Goal: Task Accomplishment & Management: Manage account settings

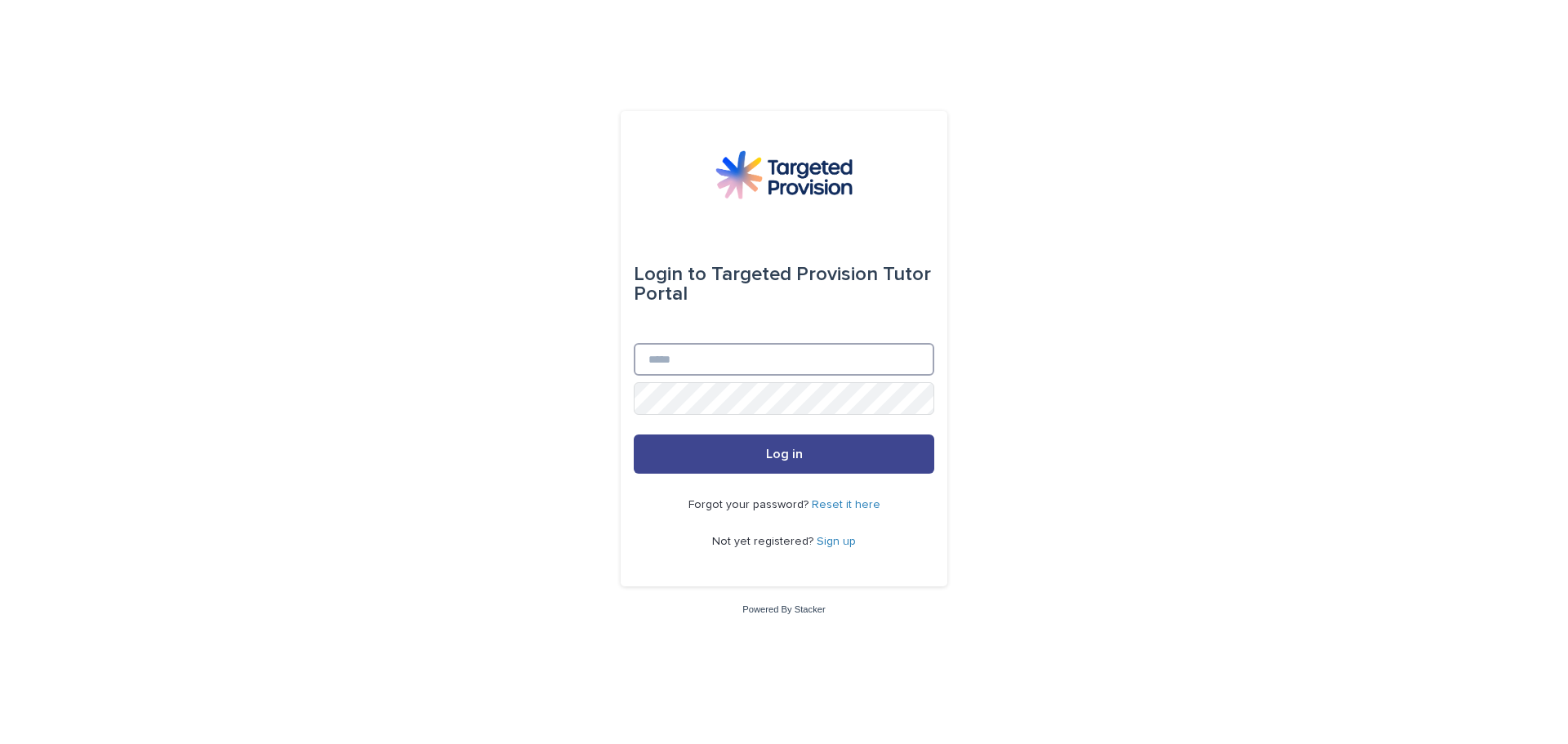
type input "**********"
click at [770, 443] on button "Log in" at bounding box center [784, 453] width 300 height 39
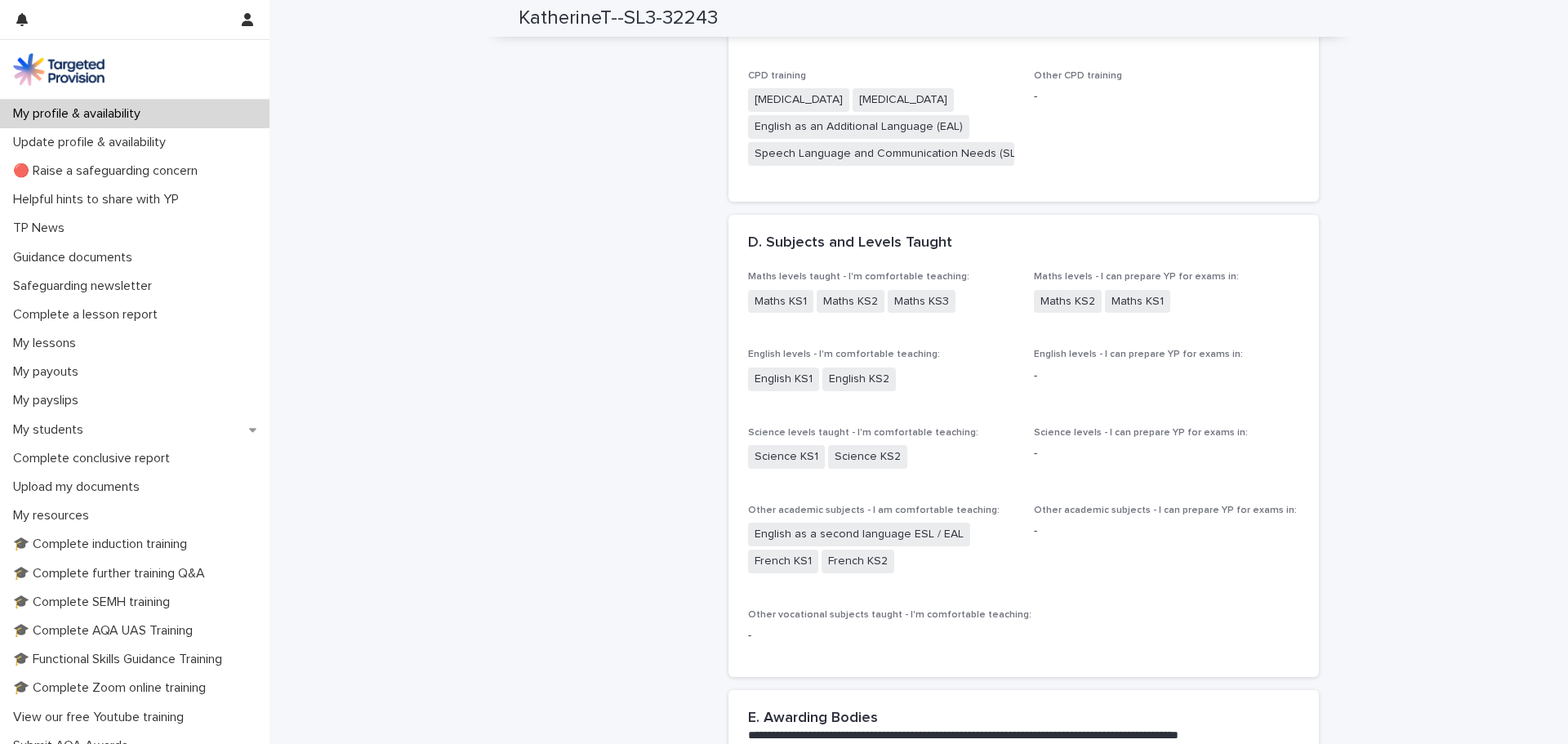
scroll to position [1666, 0]
click at [1105, 291] on span "Maths KS1" at bounding box center [1137, 301] width 65 height 23
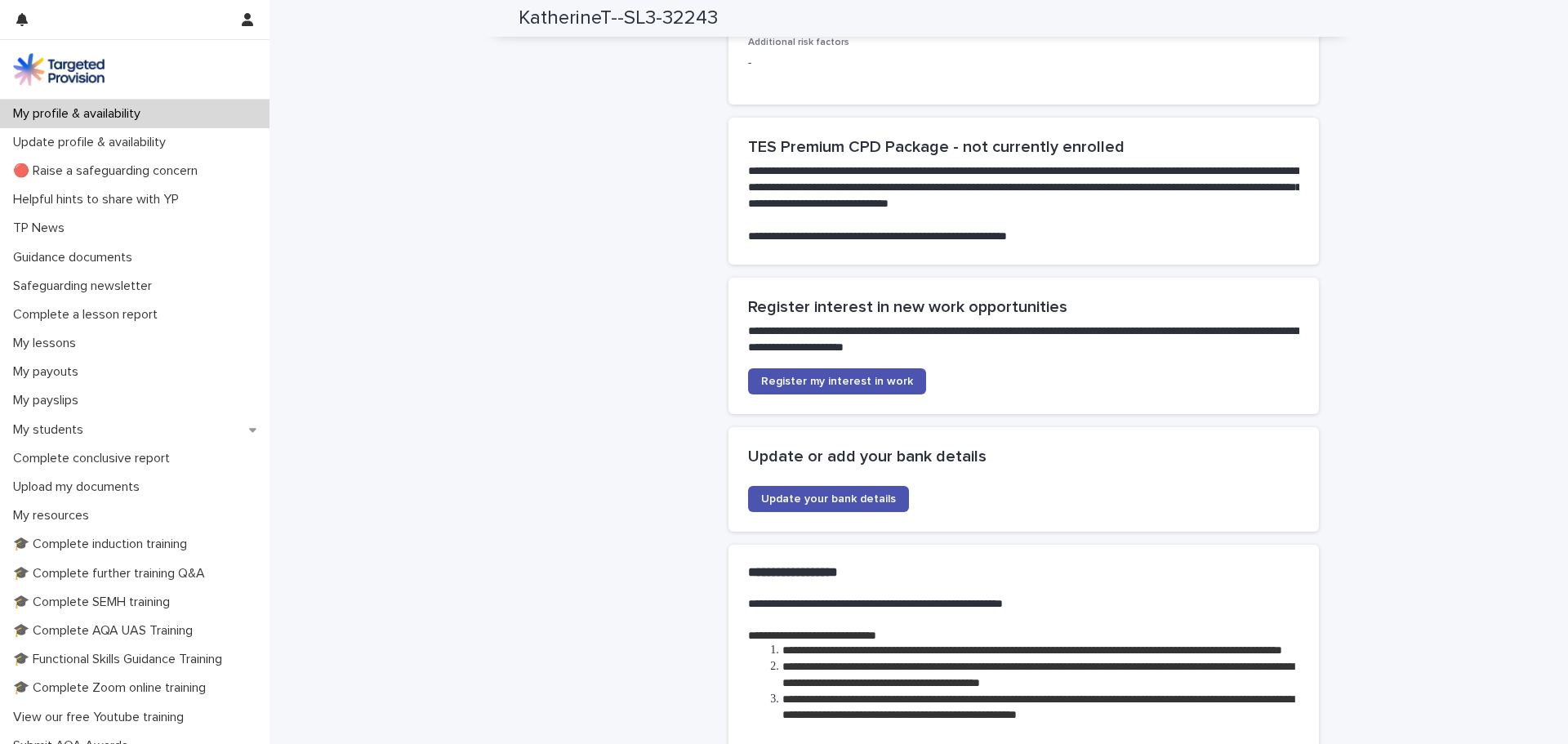
scroll to position [3376, 0]
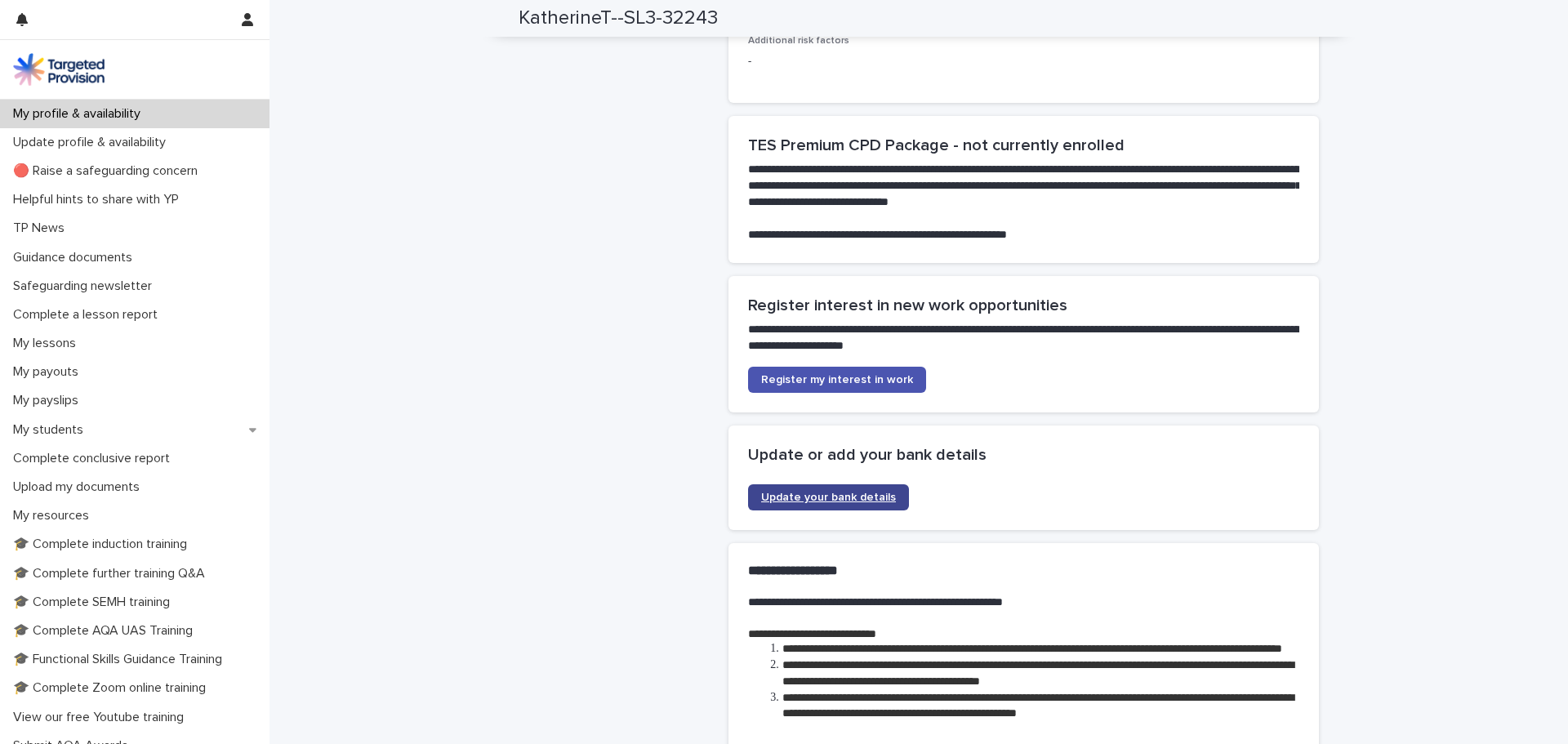
click at [791, 501] on span "Update your bank details" at bounding box center [828, 497] width 135 height 12
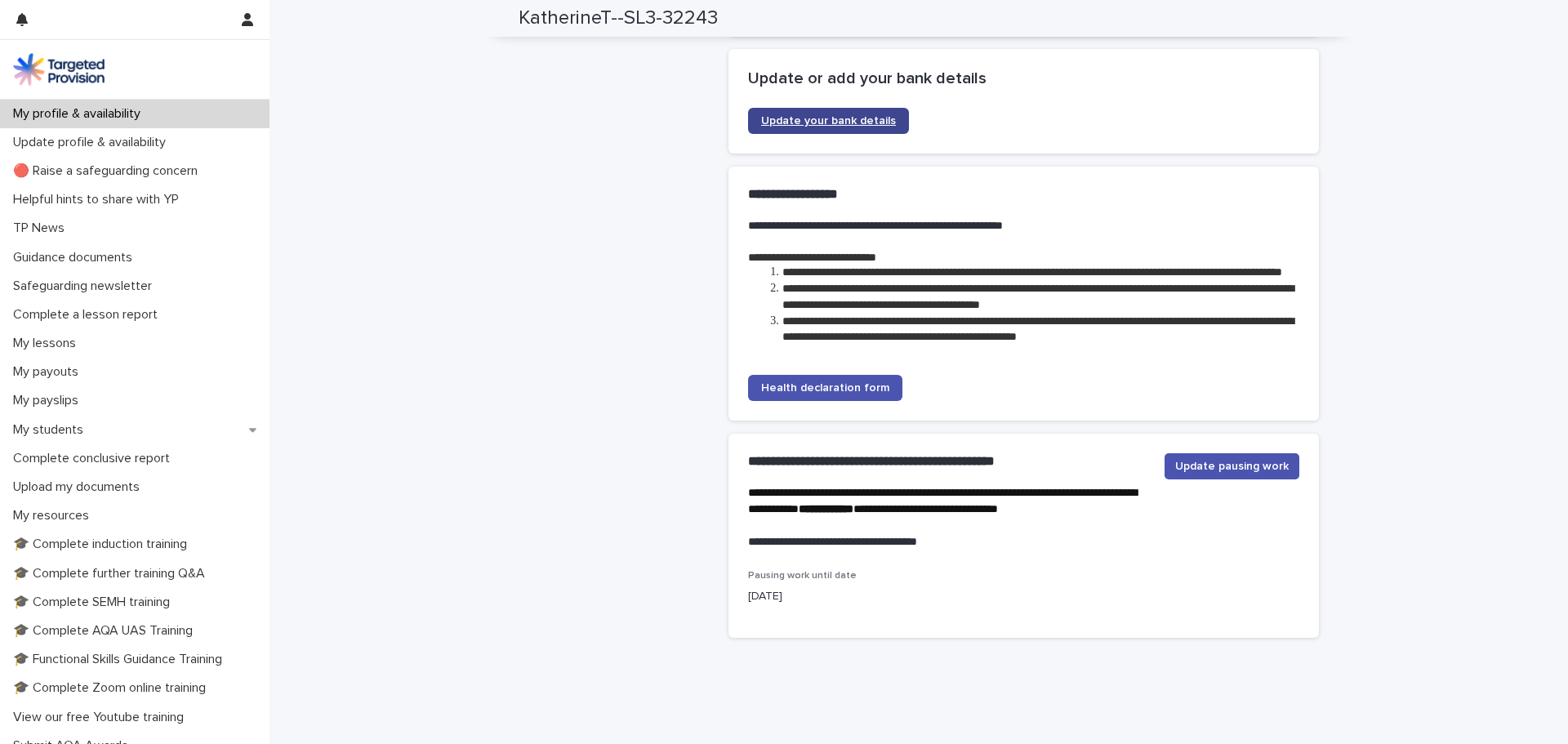
scroll to position [3805, 0]
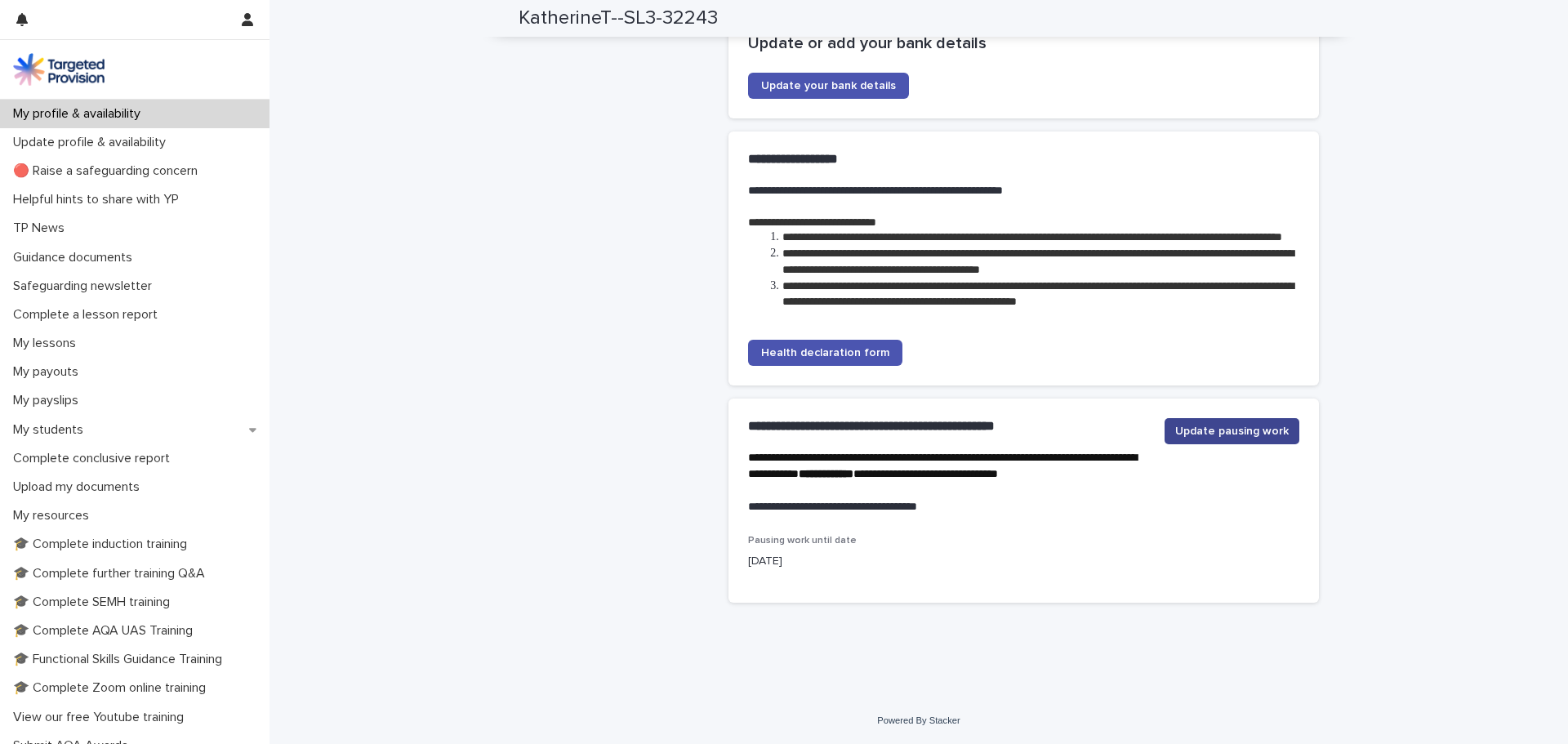
click at [1247, 438] on span "Update pausing work" at bounding box center [1232, 431] width 114 height 17
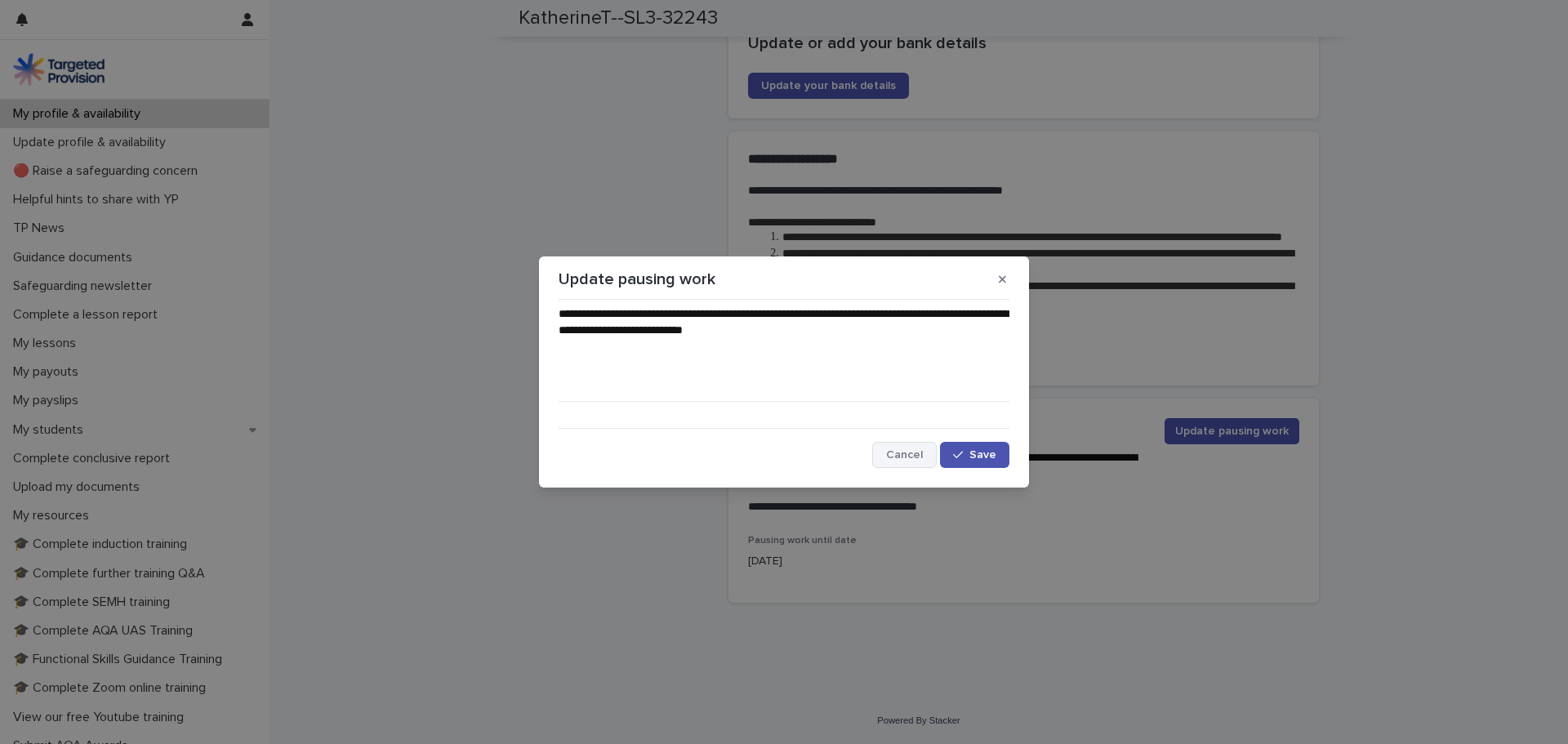
click at [912, 460] on span "Cancel" at bounding box center [904, 455] width 37 height 12
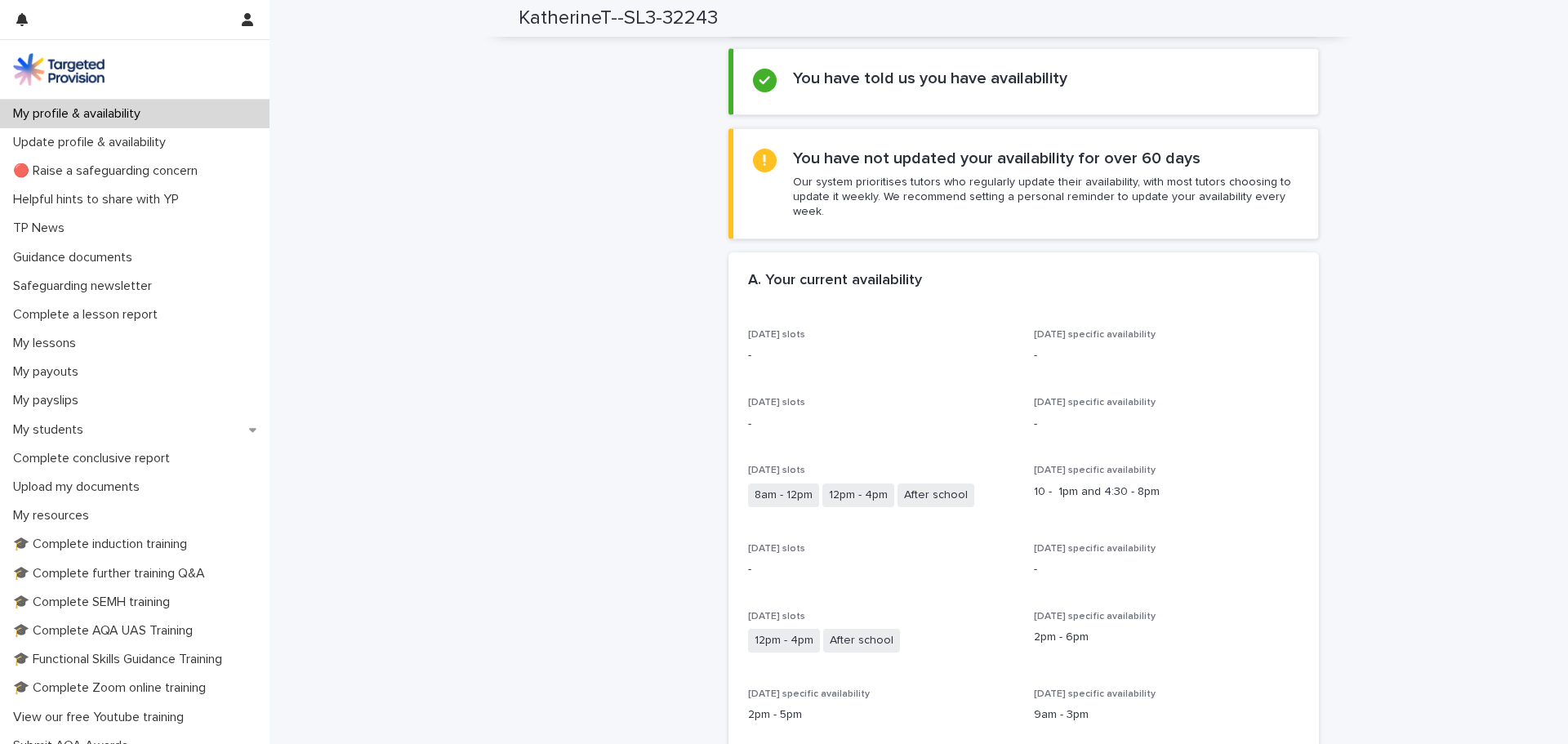
scroll to position [0, 0]
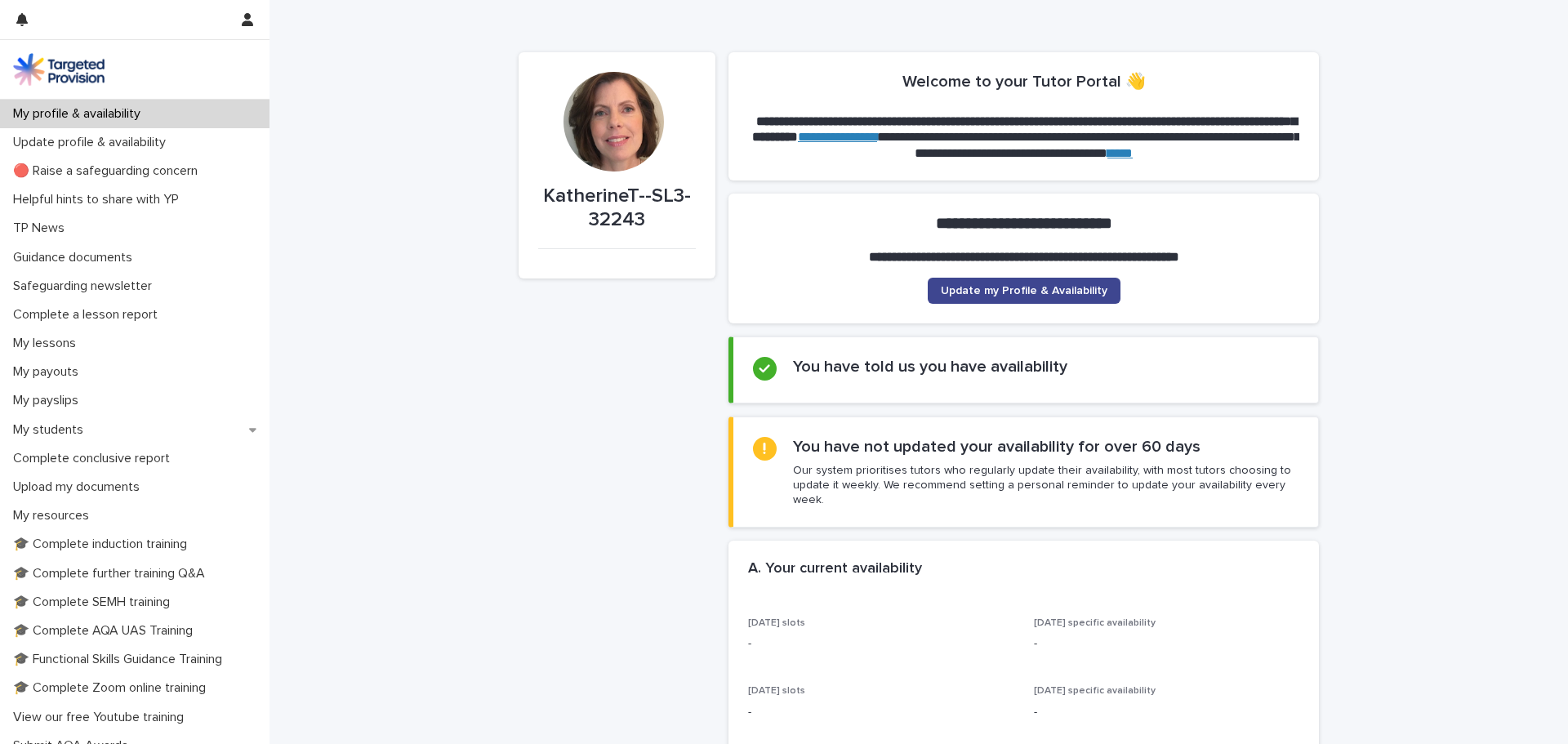
click at [1061, 301] on link "Update my Profile & Availability" at bounding box center [1024, 290] width 192 height 26
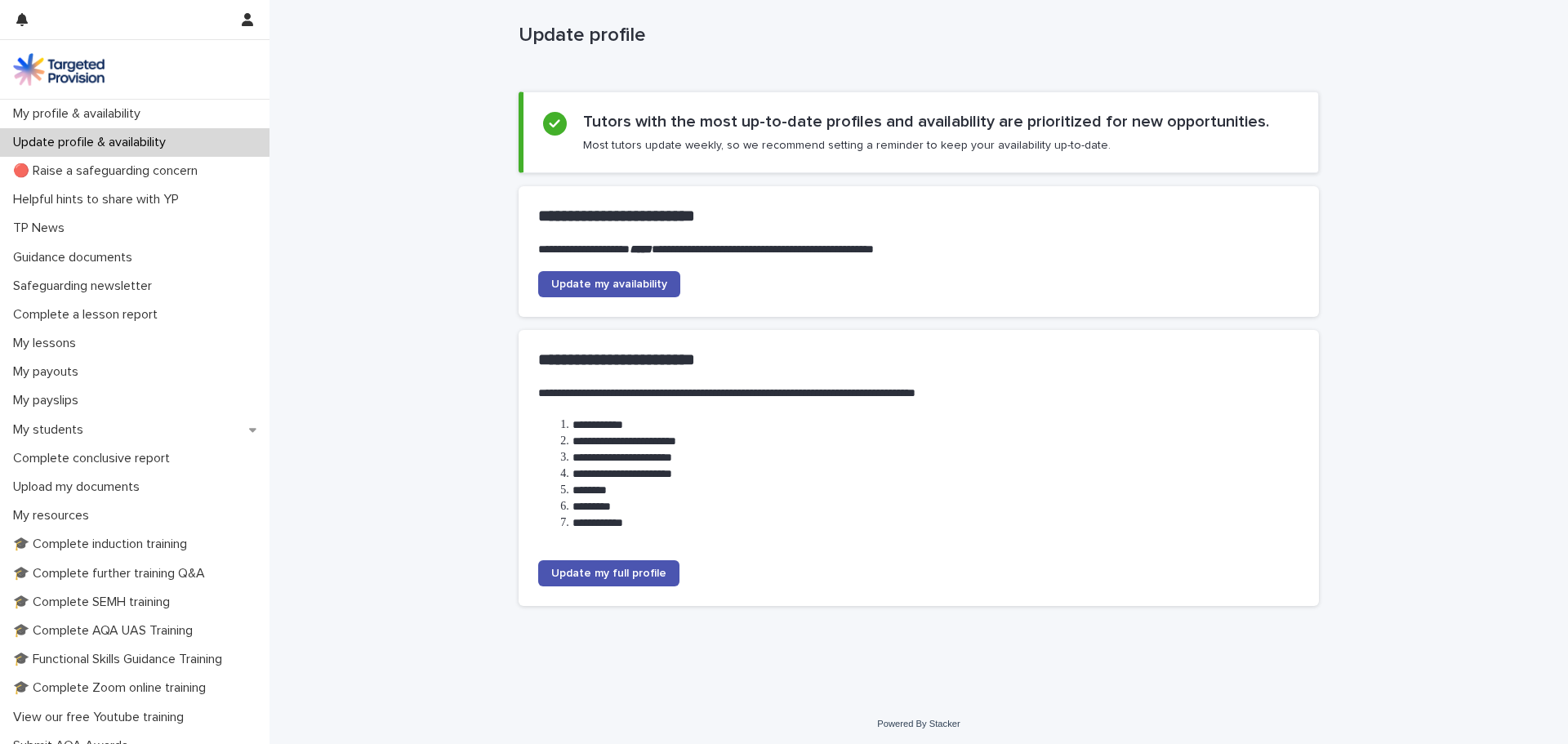
scroll to position [31, 0]
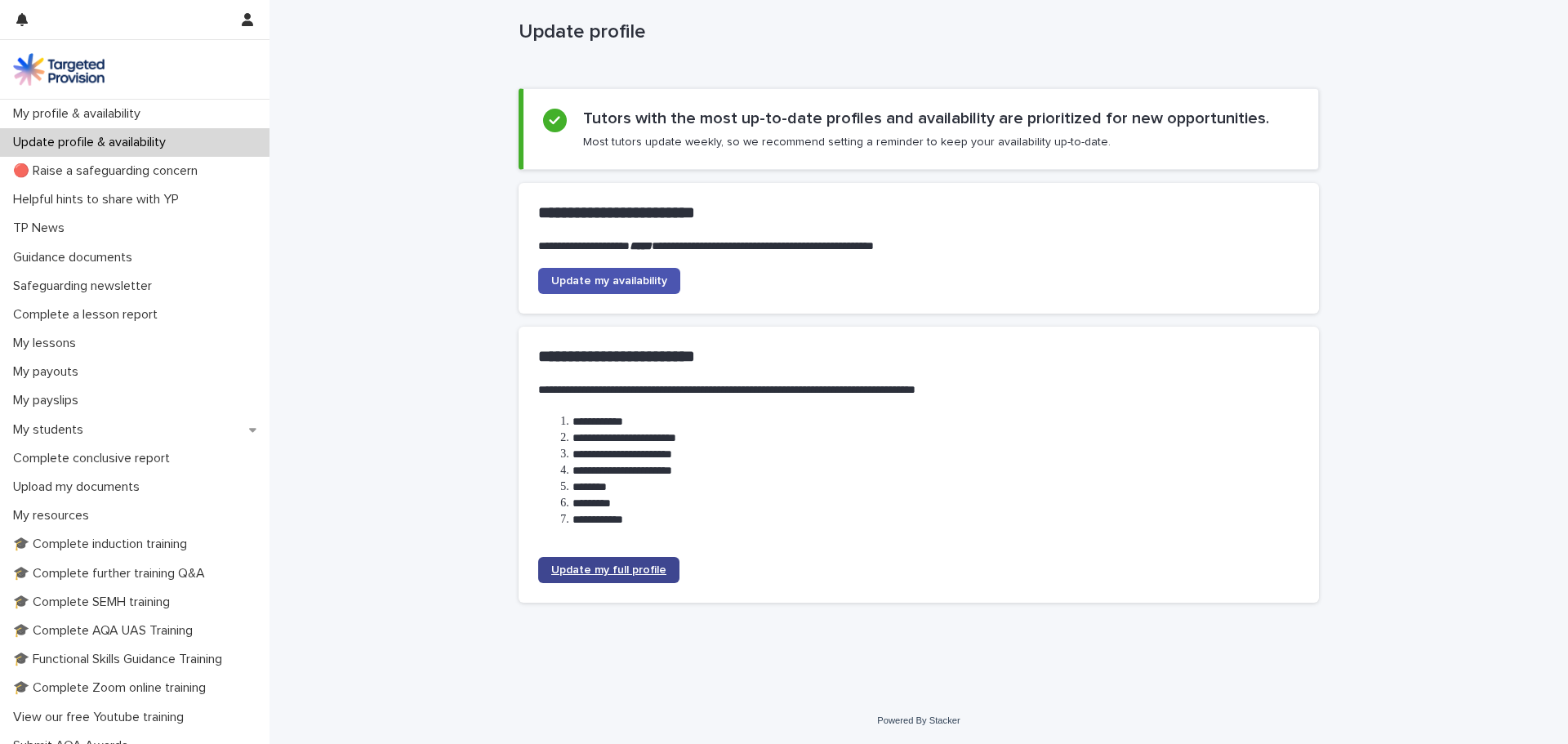
click at [626, 571] on span "Update my full profile" at bounding box center [609, 570] width 115 height 12
